Goal: Obtain resource: Obtain resource

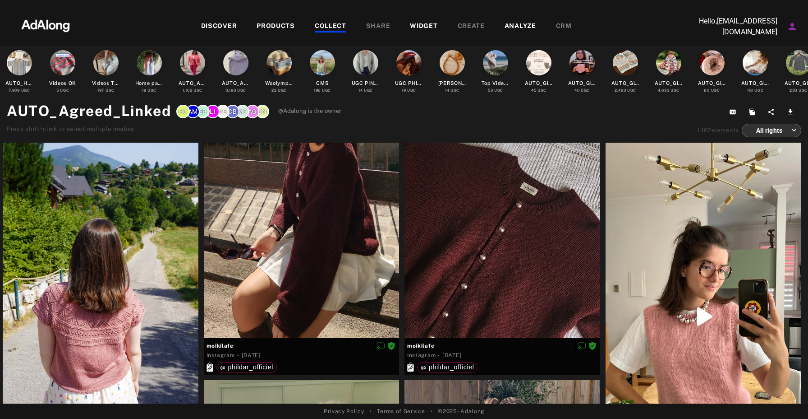
click at [212, 24] on div "DISCOVER" at bounding box center [219, 26] width 36 height 11
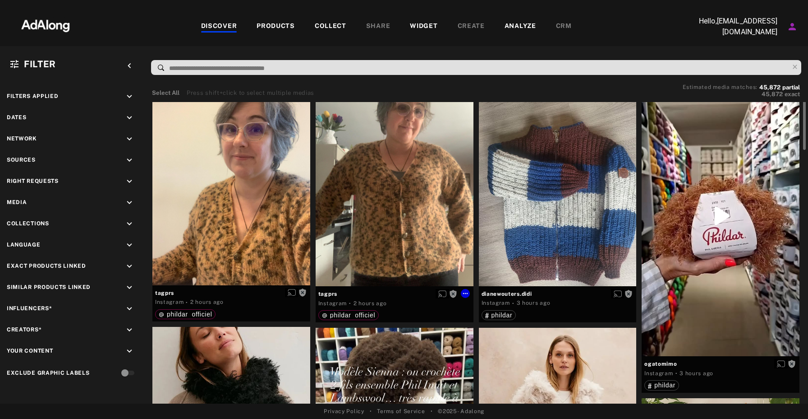
scroll to position [13, 0]
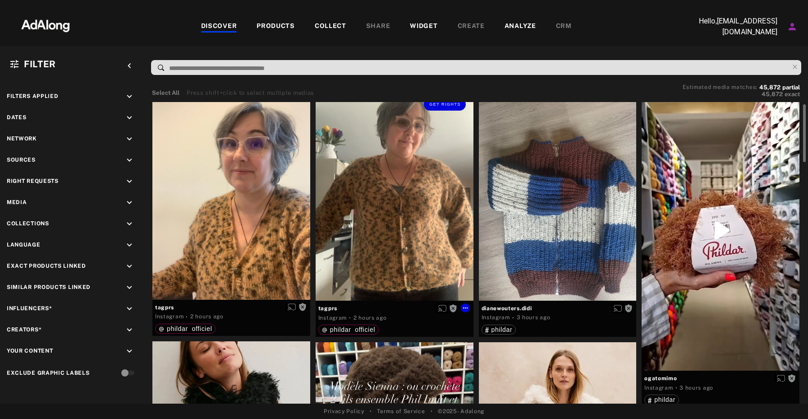
click at [406, 239] on div "Get rights" at bounding box center [395, 195] width 158 height 210
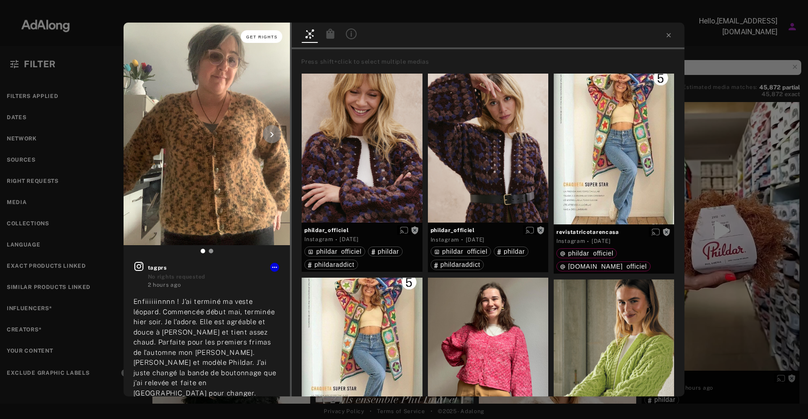
click at [267, 39] on span "Get rights" at bounding box center [262, 37] width 32 height 5
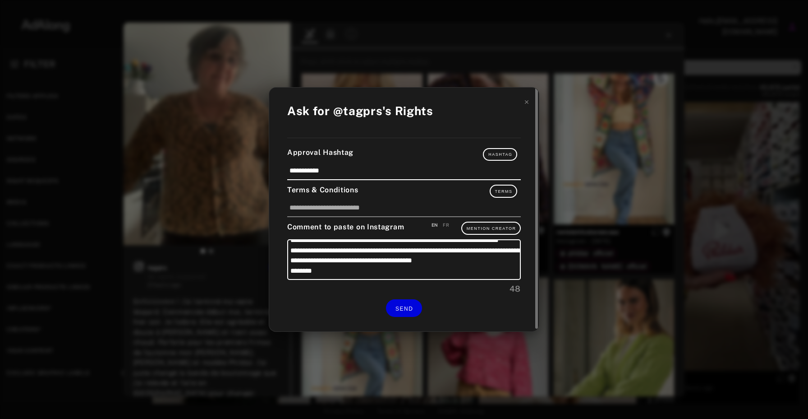
scroll to position [29, 0]
click at [449, 224] on div "FR" at bounding box center [446, 224] width 6 height 7
type textarea "**********"
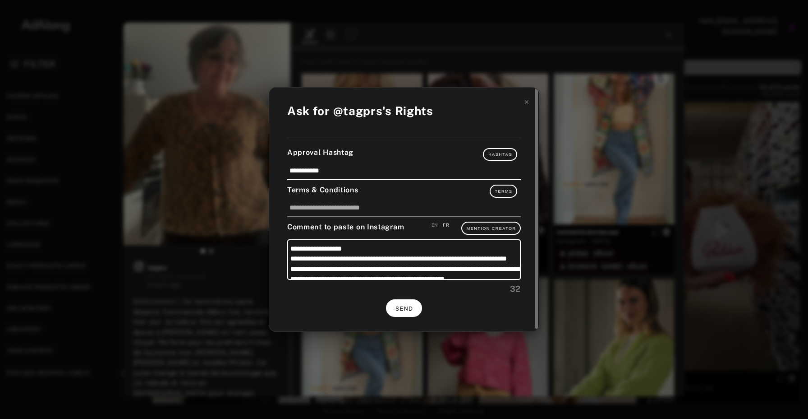
click at [400, 306] on span "SEND" at bounding box center [405, 308] width 18 height 6
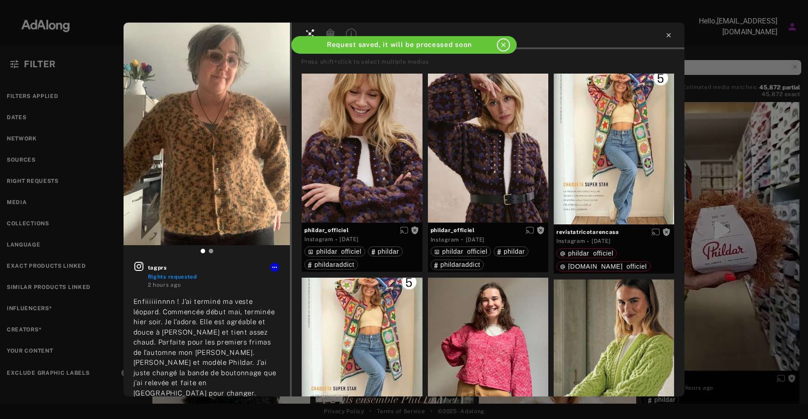
click at [670, 34] on icon at bounding box center [669, 35] width 4 height 4
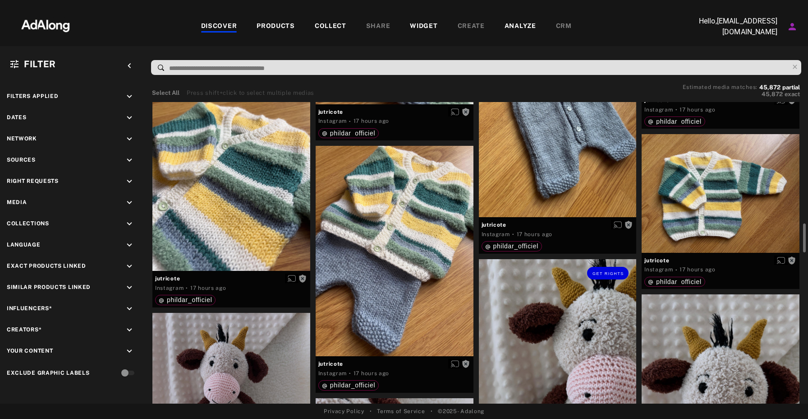
scroll to position [1272, 0]
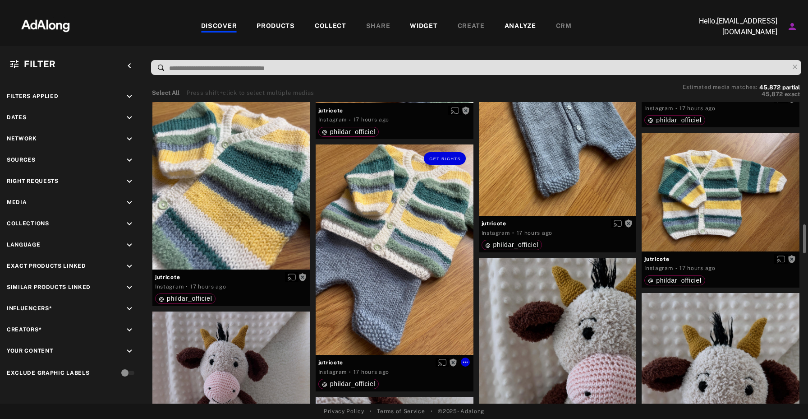
click at [433, 245] on div "Get rights" at bounding box center [395, 249] width 158 height 210
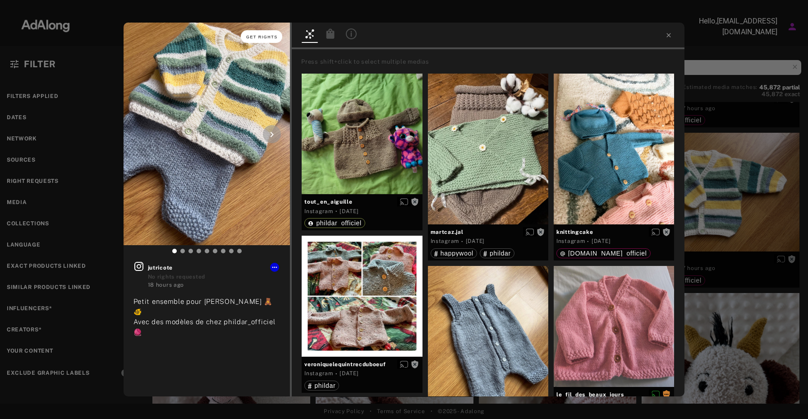
click at [271, 37] on span "Get rights" at bounding box center [262, 37] width 32 height 5
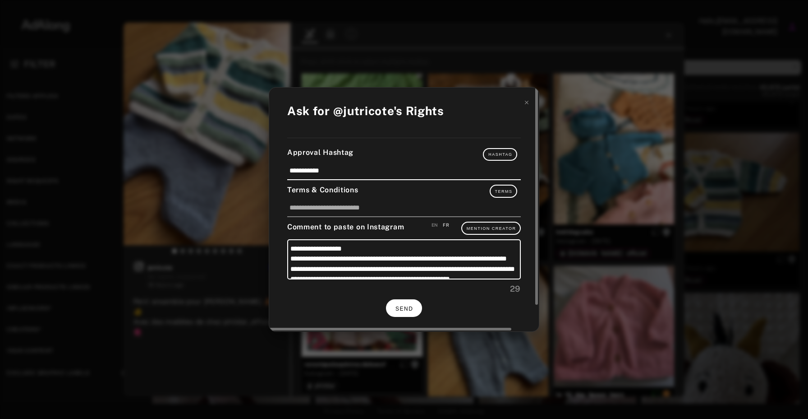
click at [403, 303] on button "SEND" at bounding box center [404, 308] width 36 height 18
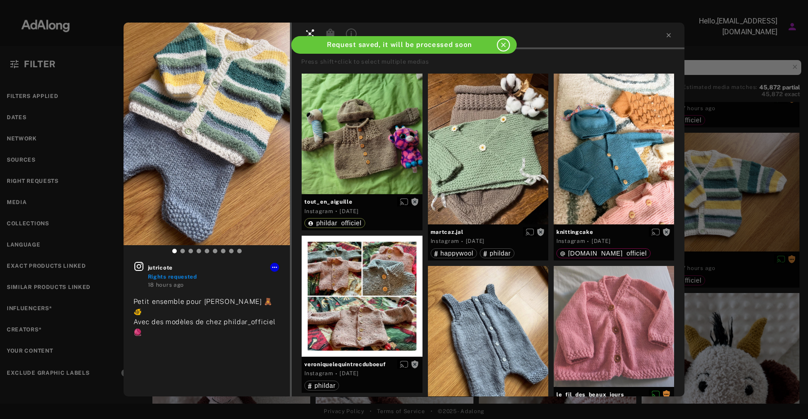
click at [672, 37] on div at bounding box center [488, 36] width 393 height 27
click at [669, 35] on icon at bounding box center [669, 35] width 4 height 4
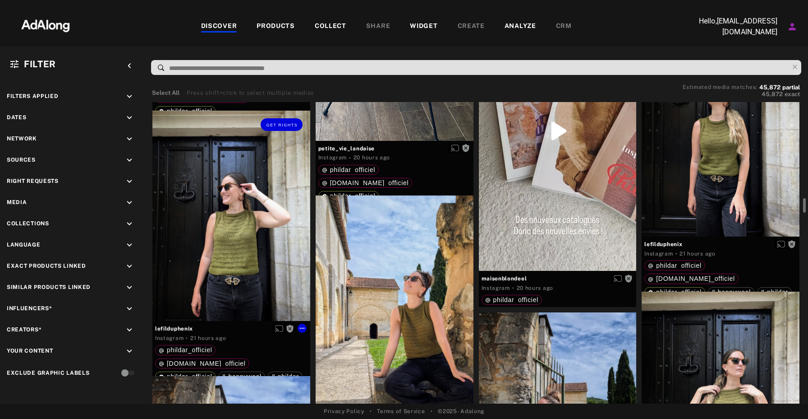
scroll to position [2001, 0]
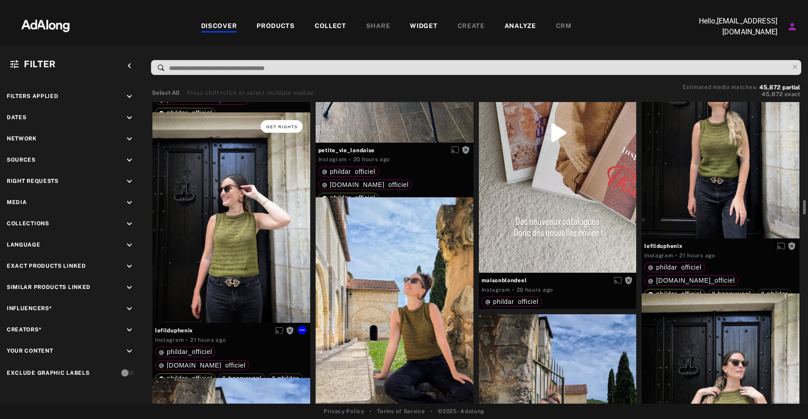
click at [283, 128] on span "Get rights" at bounding box center [282, 126] width 32 height 5
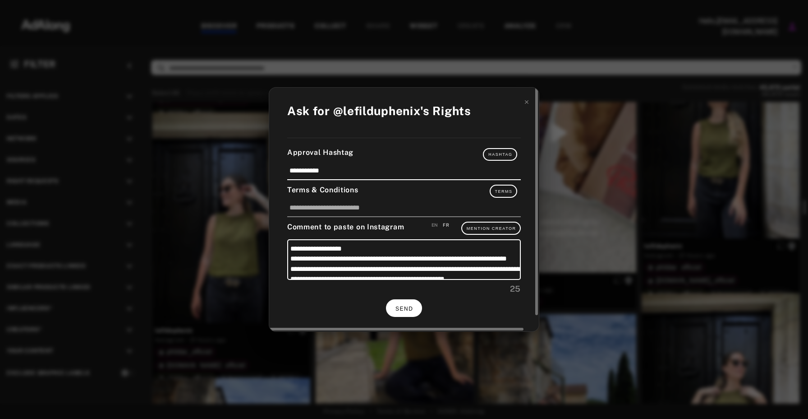
click at [401, 313] on button "SEND" at bounding box center [404, 308] width 36 height 18
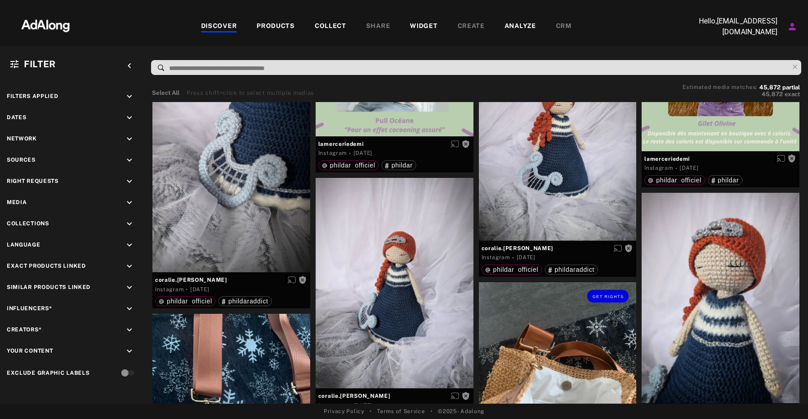
scroll to position [7693, 0]
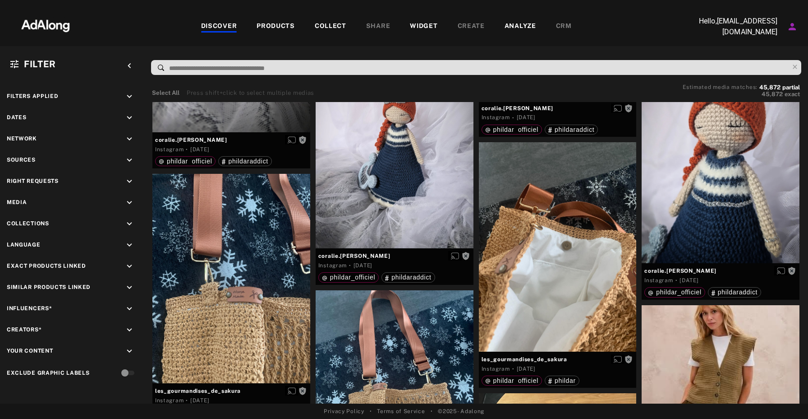
click at [235, 33] on div "DISCOVER PRODUCTS COLLECT SHARE WIDGET CREATE ANALYZE CRM" at bounding box center [386, 26] width 602 height 30
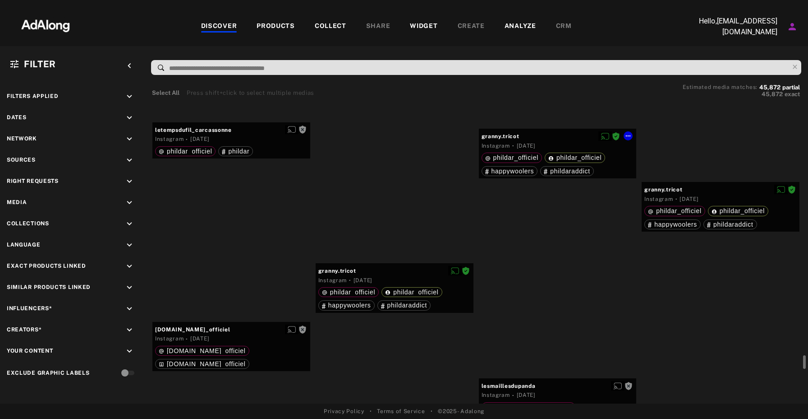
scroll to position [8942, 0]
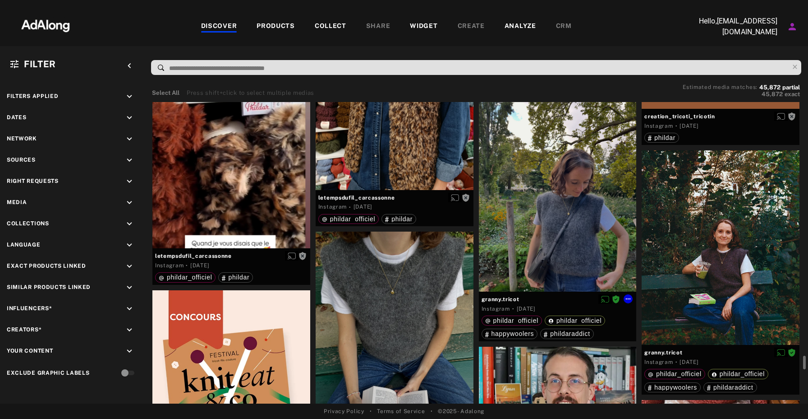
click at [581, 220] on div at bounding box center [558, 194] width 158 height 194
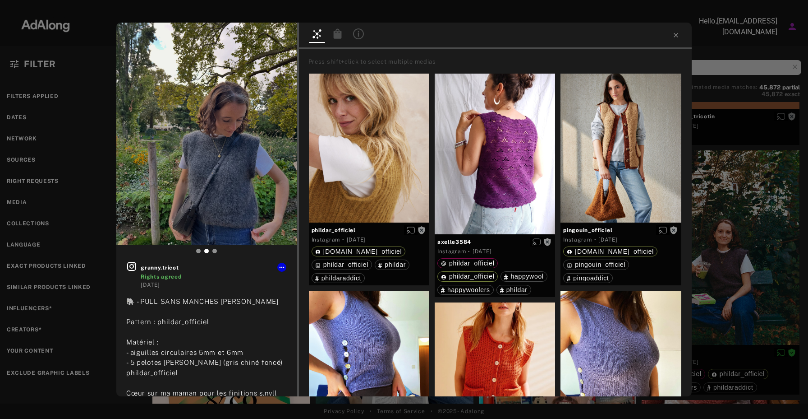
click at [768, 113] on div "granny.tricot Rights agreed [DATE] 🐘 - PULL SANS MANCHES [PERSON_NAME] Pattern …" at bounding box center [404, 209] width 808 height 419
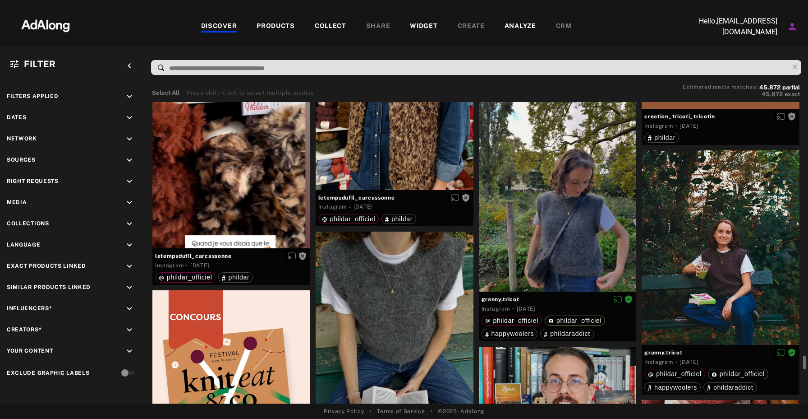
click at [395, 270] on div at bounding box center [395, 327] width 158 height 193
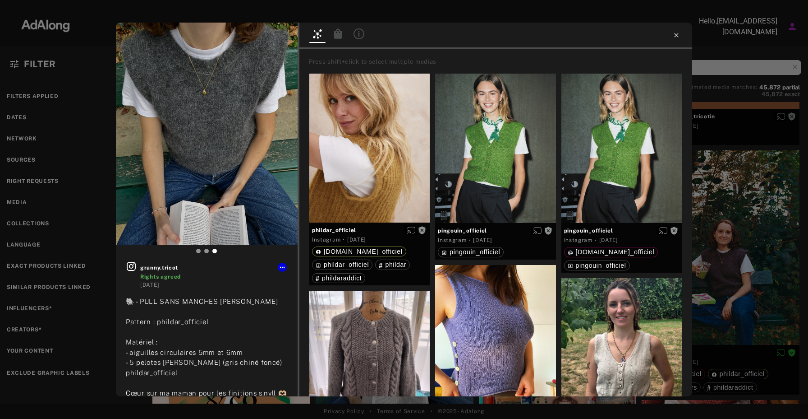
click at [675, 37] on icon at bounding box center [676, 35] width 4 height 4
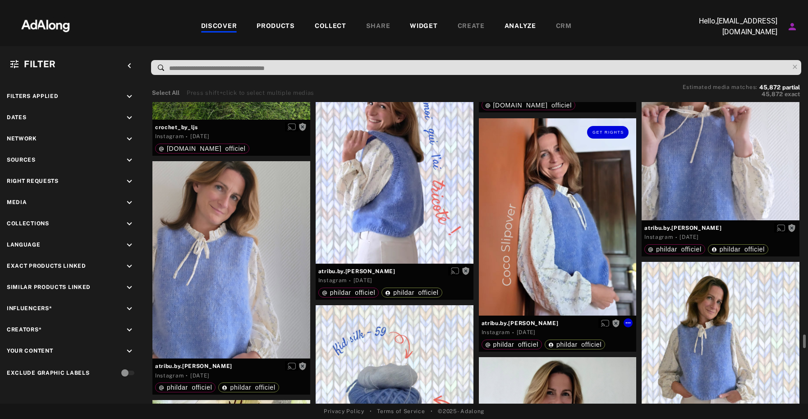
scroll to position [11087, 0]
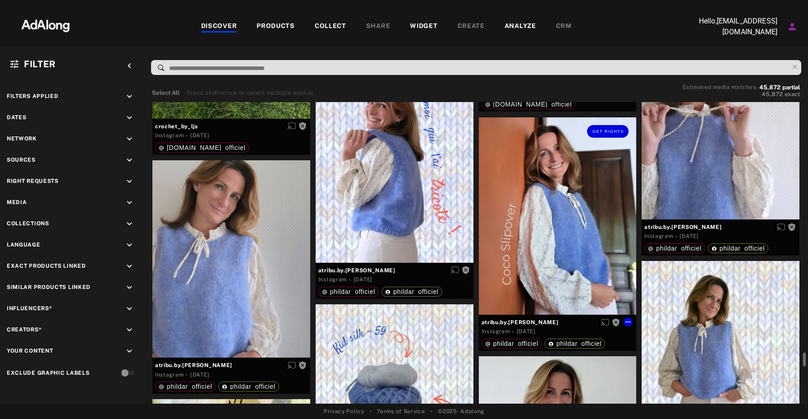
click at [589, 212] on div "Get rights" at bounding box center [558, 215] width 158 height 197
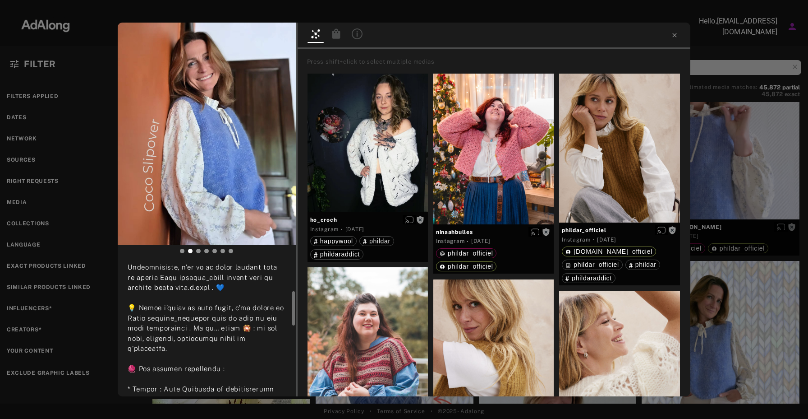
scroll to position [116, 0]
click at [260, 35] on span "Get rights" at bounding box center [268, 37] width 32 height 5
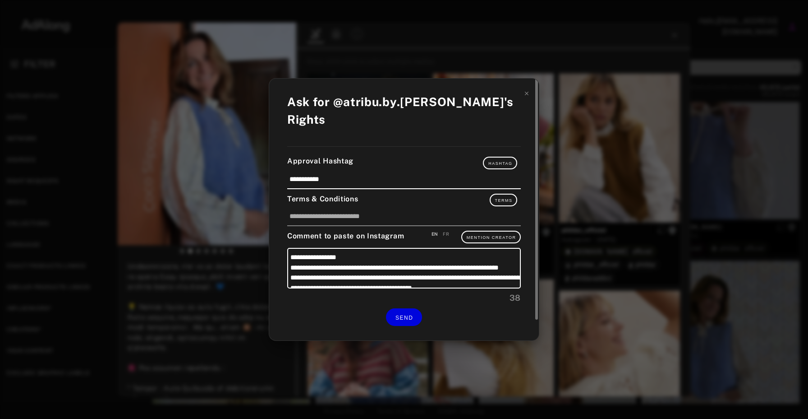
click at [448, 230] on div "FR" at bounding box center [446, 233] width 6 height 7
type textarea "**********"
click at [409, 314] on span "SEND" at bounding box center [405, 317] width 18 height 6
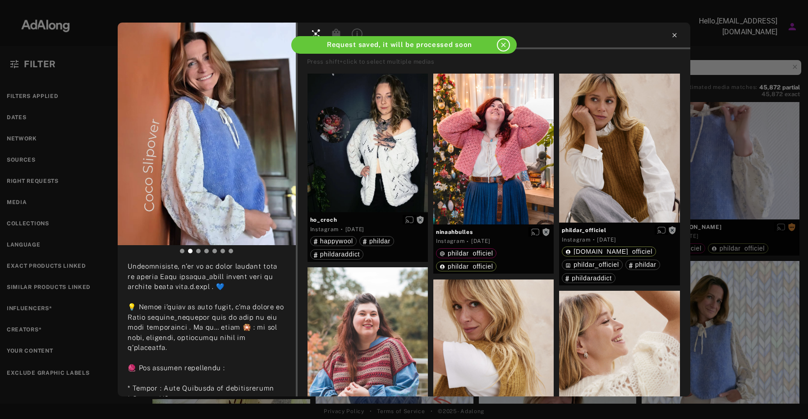
click at [676, 37] on icon at bounding box center [674, 35] width 7 height 7
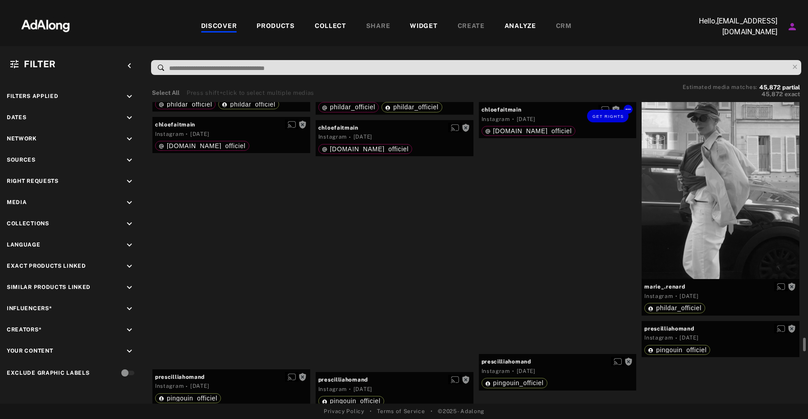
scroll to position [12823, 0]
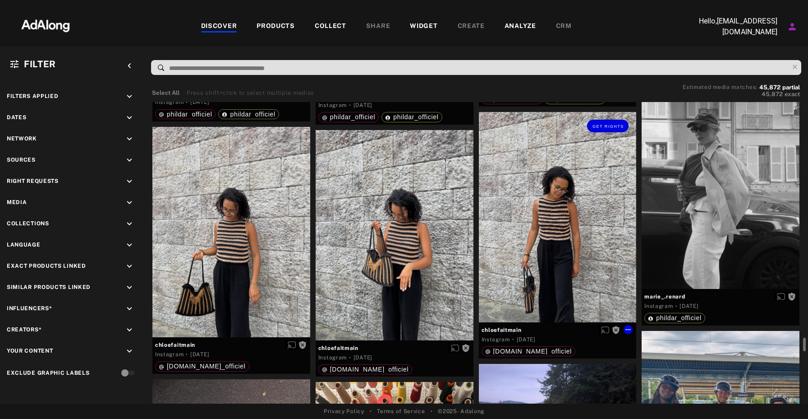
click at [534, 262] on div "Get rights" at bounding box center [558, 217] width 158 height 210
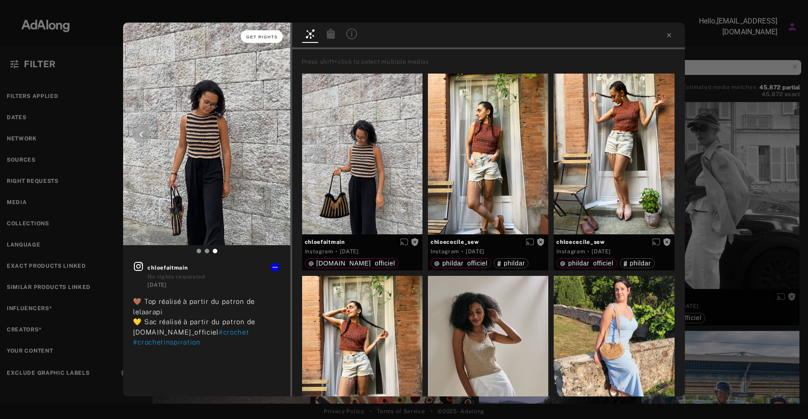
click at [265, 38] on span "Get rights" at bounding box center [262, 37] width 32 height 5
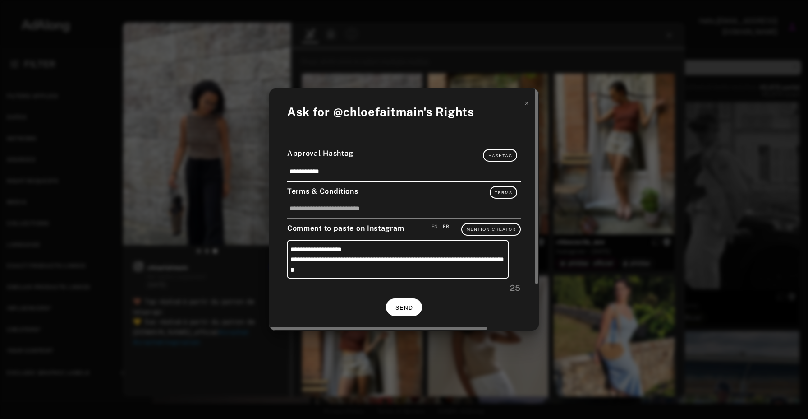
click at [401, 302] on button "SEND" at bounding box center [404, 307] width 36 height 18
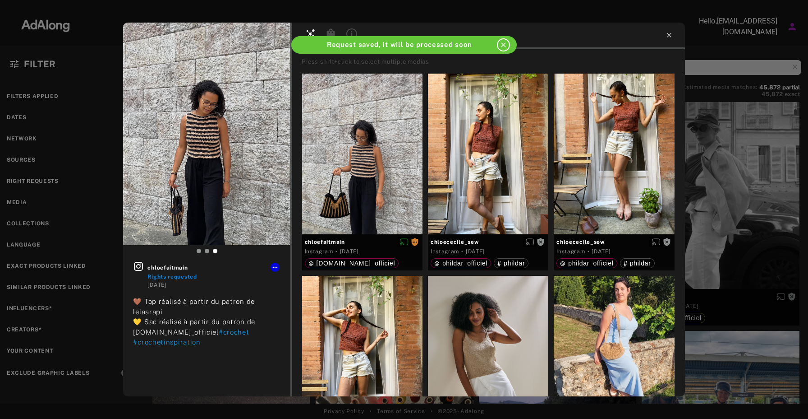
click at [667, 37] on icon at bounding box center [669, 35] width 7 height 7
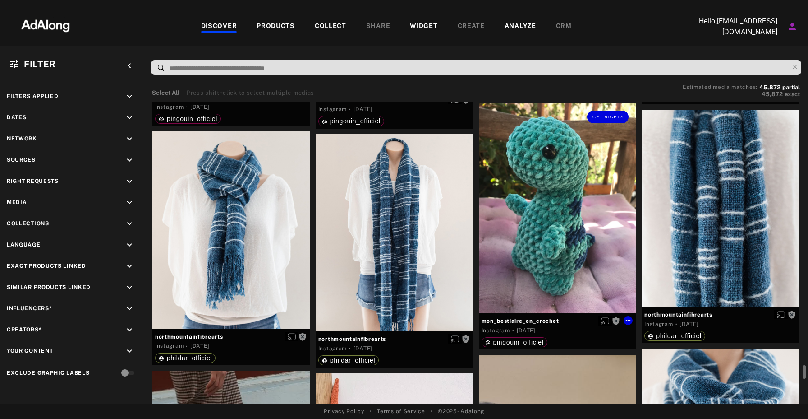
scroll to position [14348, 0]
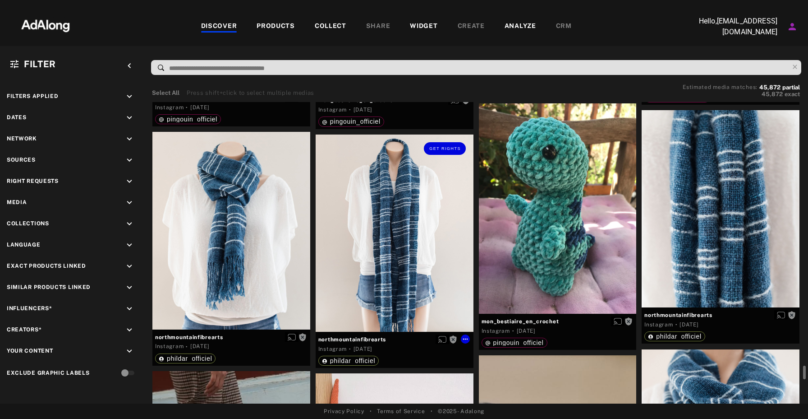
click at [411, 253] on div "Get rights" at bounding box center [395, 232] width 158 height 197
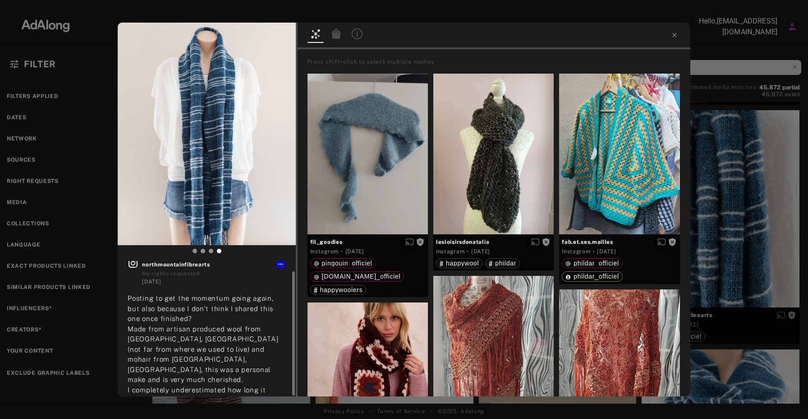
scroll to position [12, 0]
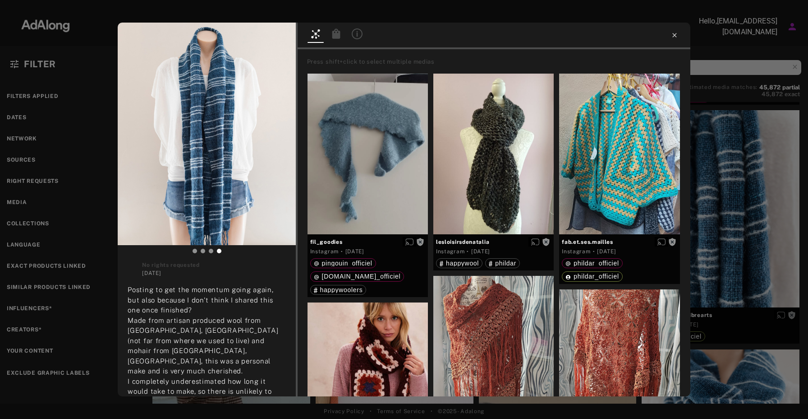
click at [674, 33] on icon at bounding box center [674, 35] width 7 height 7
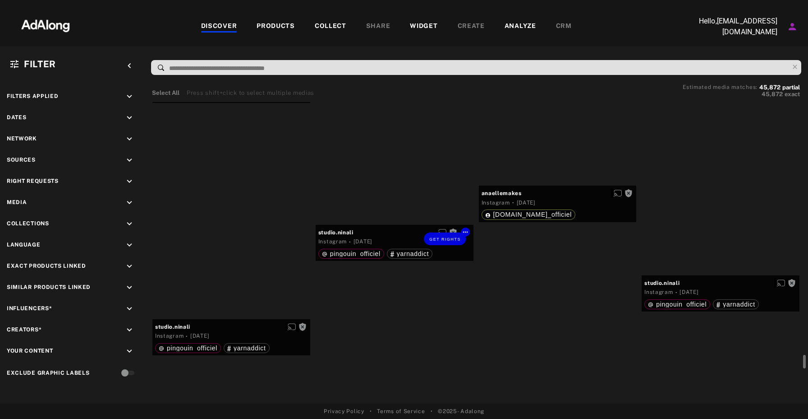
scroll to position [17586, 0]
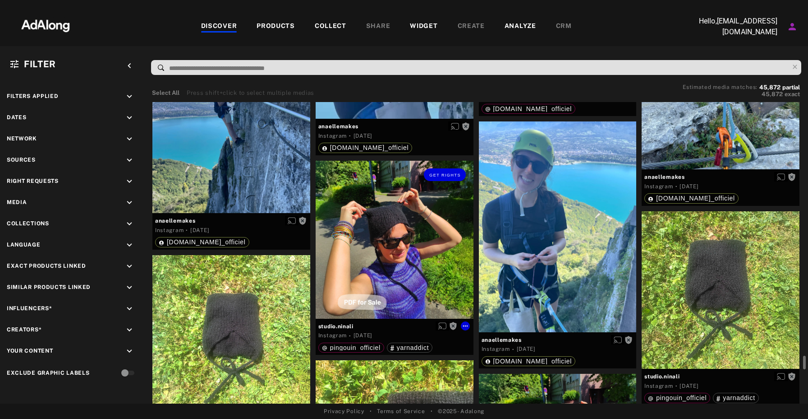
click at [392, 248] on div "Get rights" at bounding box center [395, 240] width 158 height 158
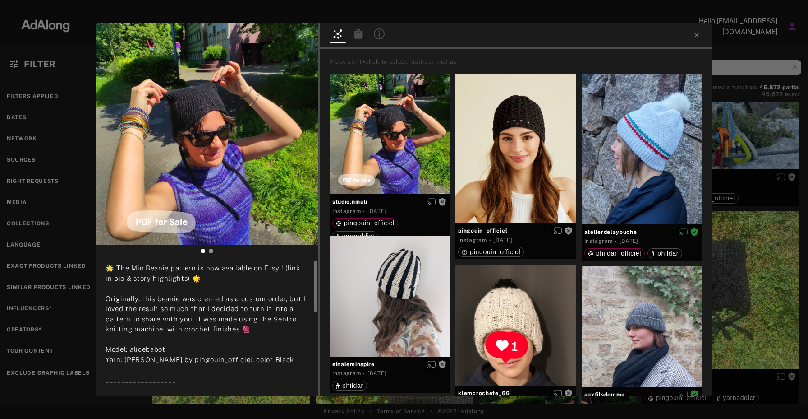
scroll to position [34, 0]
click at [300, 129] on div at bounding box center [300, 134] width 18 height 18
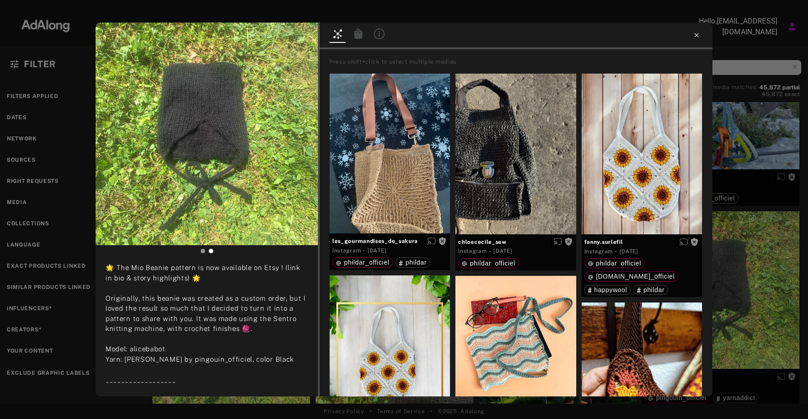
click at [697, 36] on icon at bounding box center [697, 35] width 4 height 4
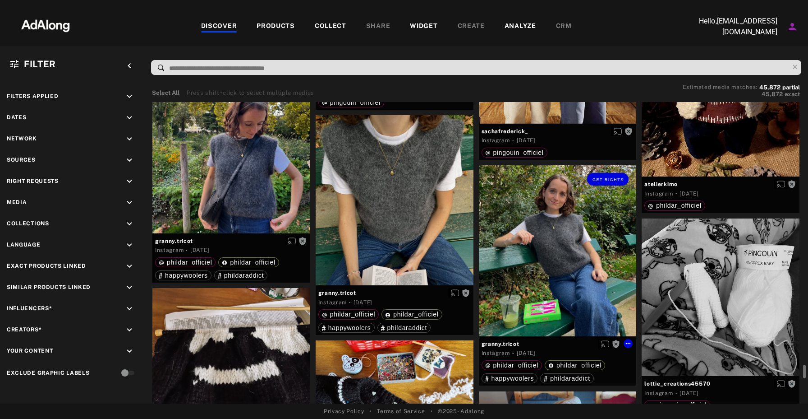
scroll to position [18462, 0]
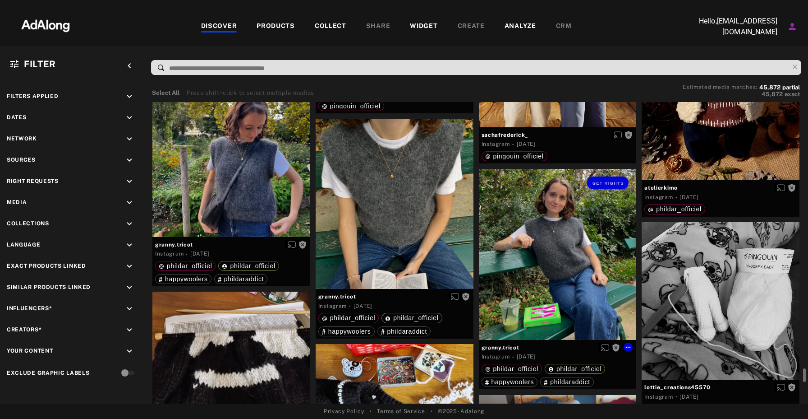
click at [561, 253] on div "Get rights" at bounding box center [558, 254] width 158 height 171
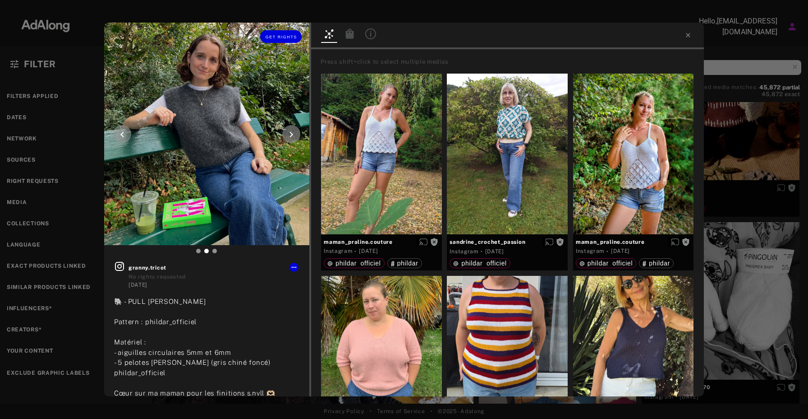
click at [126, 132] on icon at bounding box center [122, 134] width 11 height 11
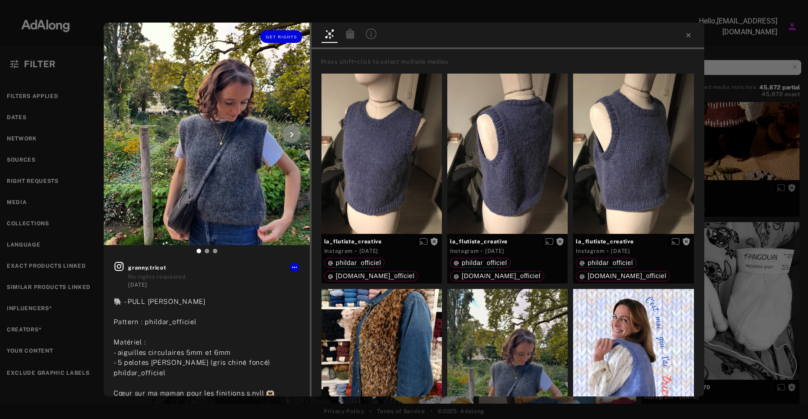
click at [294, 135] on icon at bounding box center [291, 134] width 11 height 11
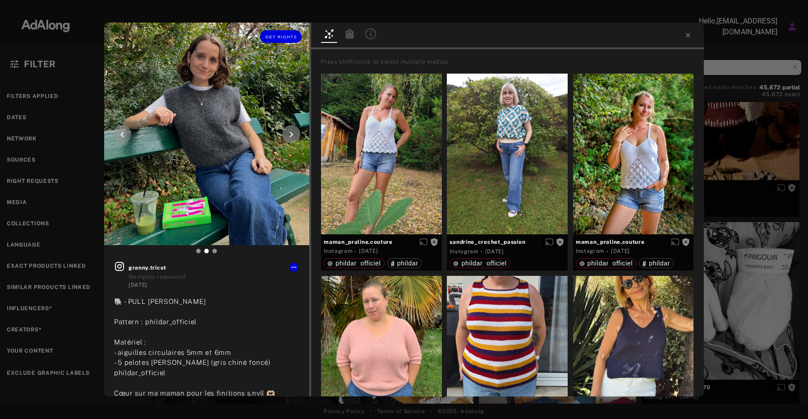
click at [293, 135] on icon at bounding box center [291, 134] width 11 height 11
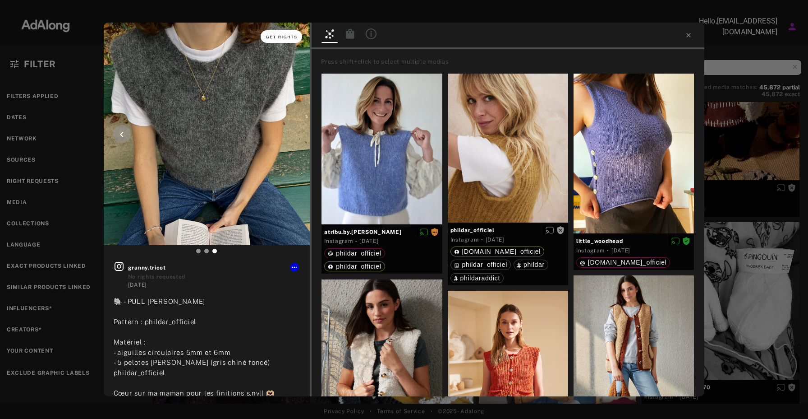
click at [286, 37] on span "Get rights" at bounding box center [282, 37] width 32 height 5
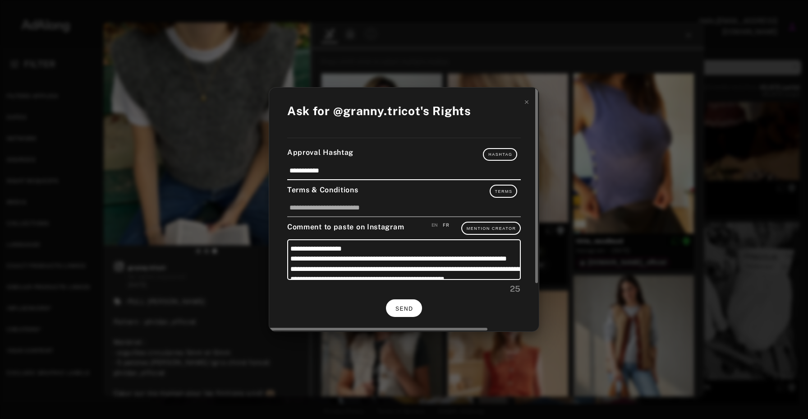
click at [405, 304] on button "SEND" at bounding box center [404, 308] width 36 height 18
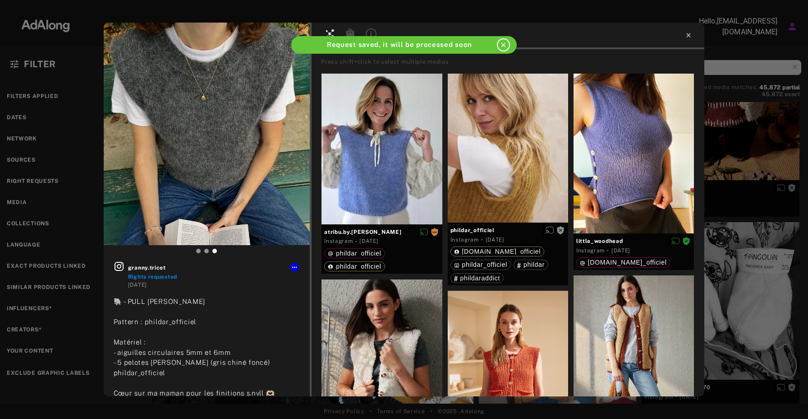
click at [691, 36] on icon at bounding box center [688, 35] width 7 height 7
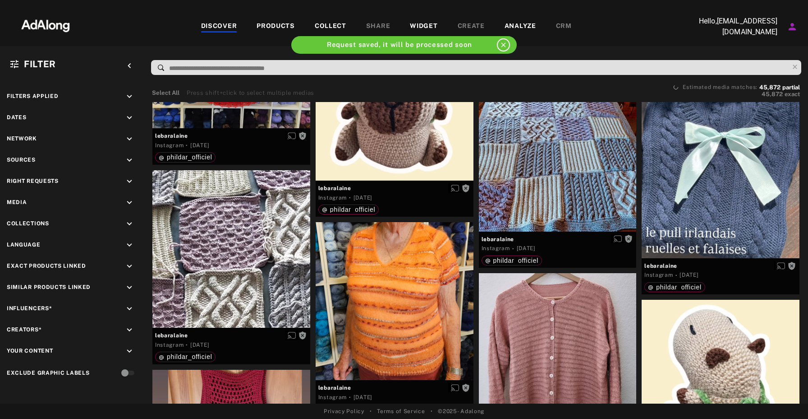
scroll to position [19499, 0]
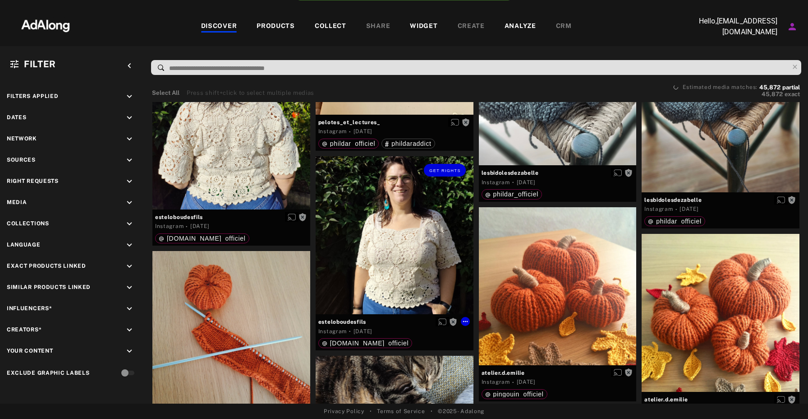
click at [407, 185] on div "Get rights" at bounding box center [395, 235] width 158 height 158
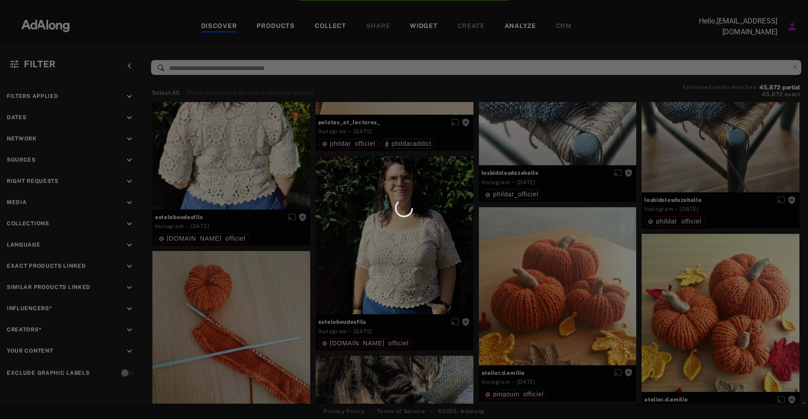
scroll to position [19552, 0]
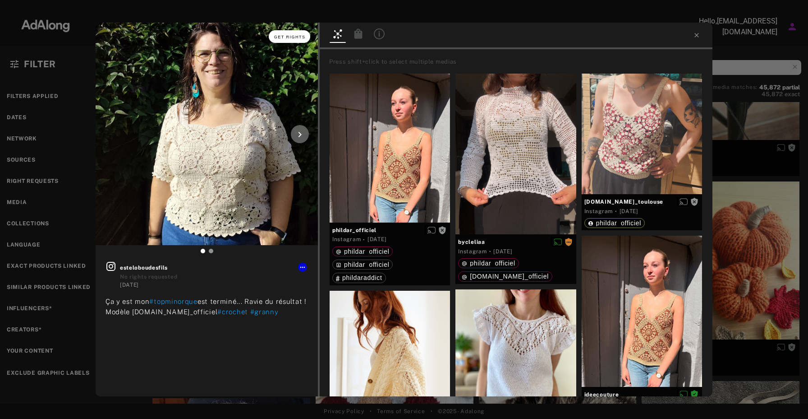
click at [288, 35] on span "Get rights" at bounding box center [290, 37] width 32 height 5
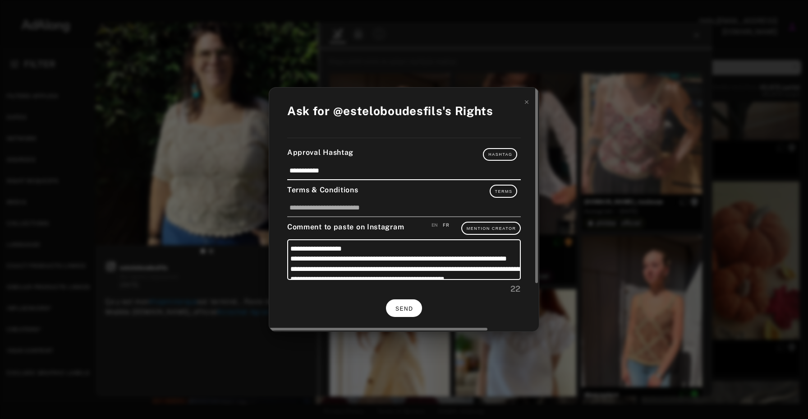
click at [415, 314] on button "SEND" at bounding box center [404, 308] width 36 height 18
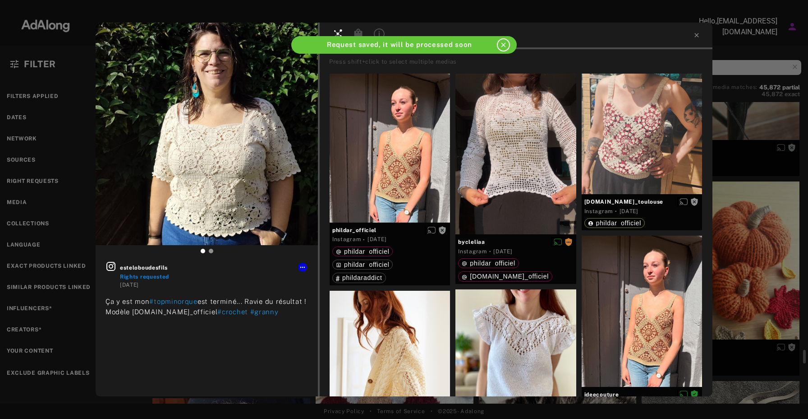
drag, startPoint x: 695, startPoint y: 35, endPoint x: 534, endPoint y: 184, distance: 219.2
click at [695, 35] on icon at bounding box center [696, 35] width 7 height 7
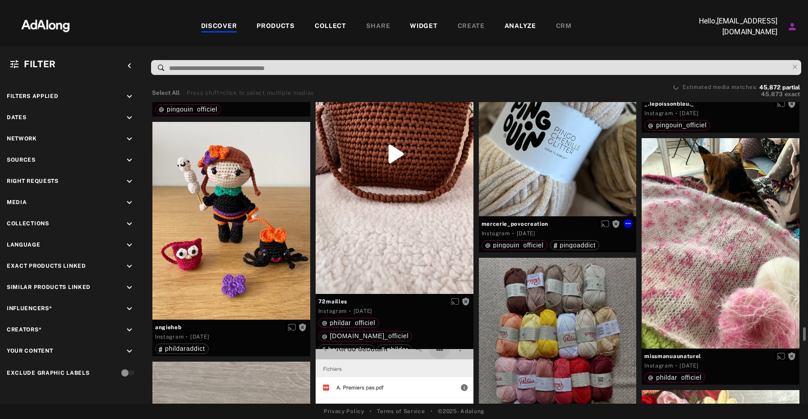
scroll to position [21346, 0]
